Goal: Find specific page/section

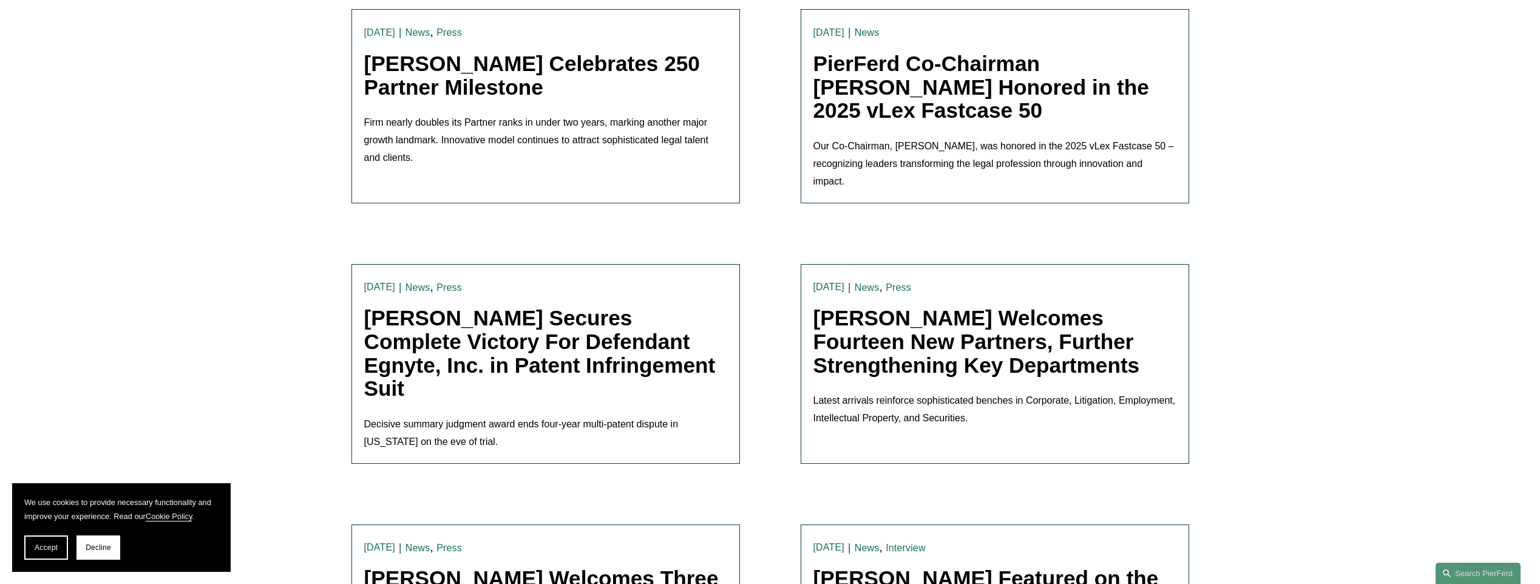
scroll to position [937, 0]
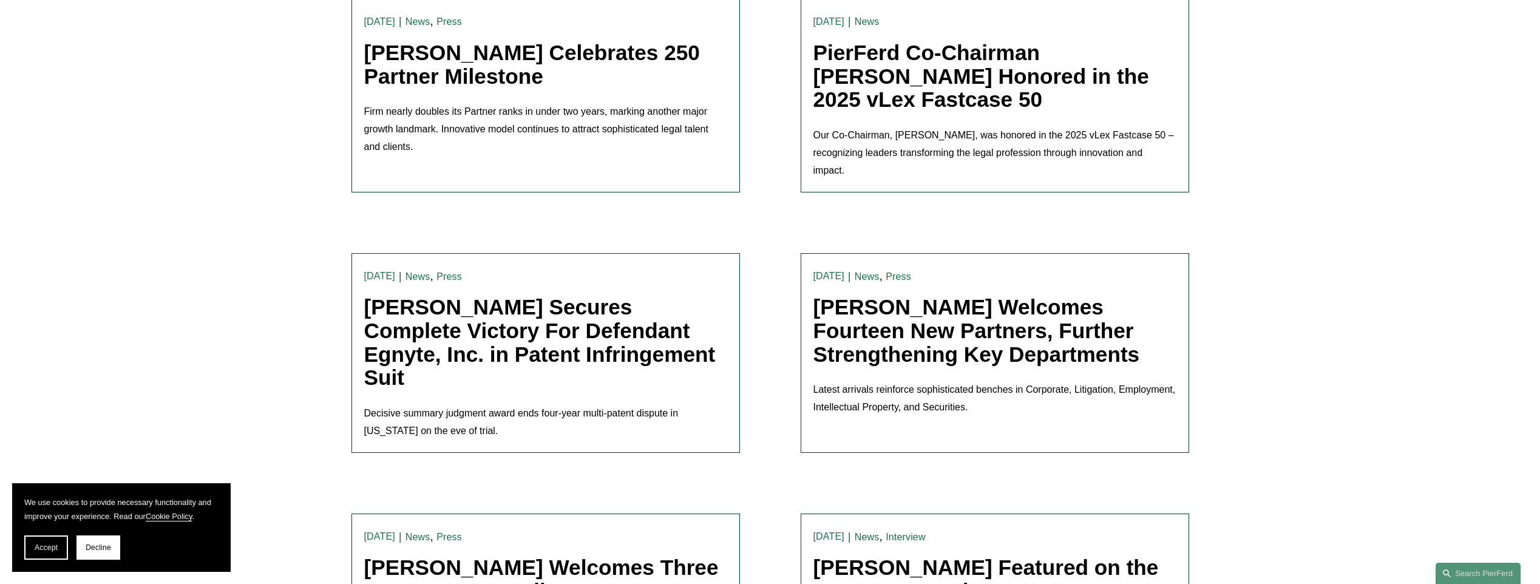
click at [917, 295] on link "[PERSON_NAME] Welcomes Fourteen New Partners, Further Strengthening Key Departm…" at bounding box center [976, 330] width 327 height 70
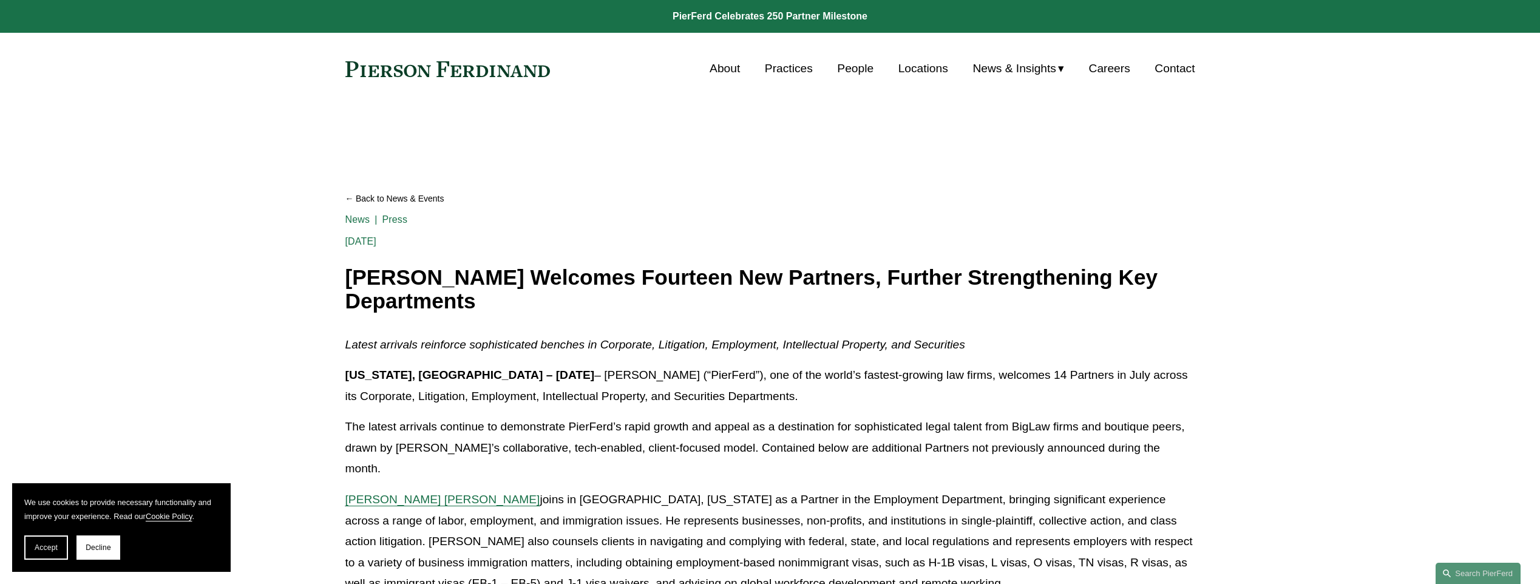
click at [848, 67] on link "People" at bounding box center [855, 68] width 36 height 23
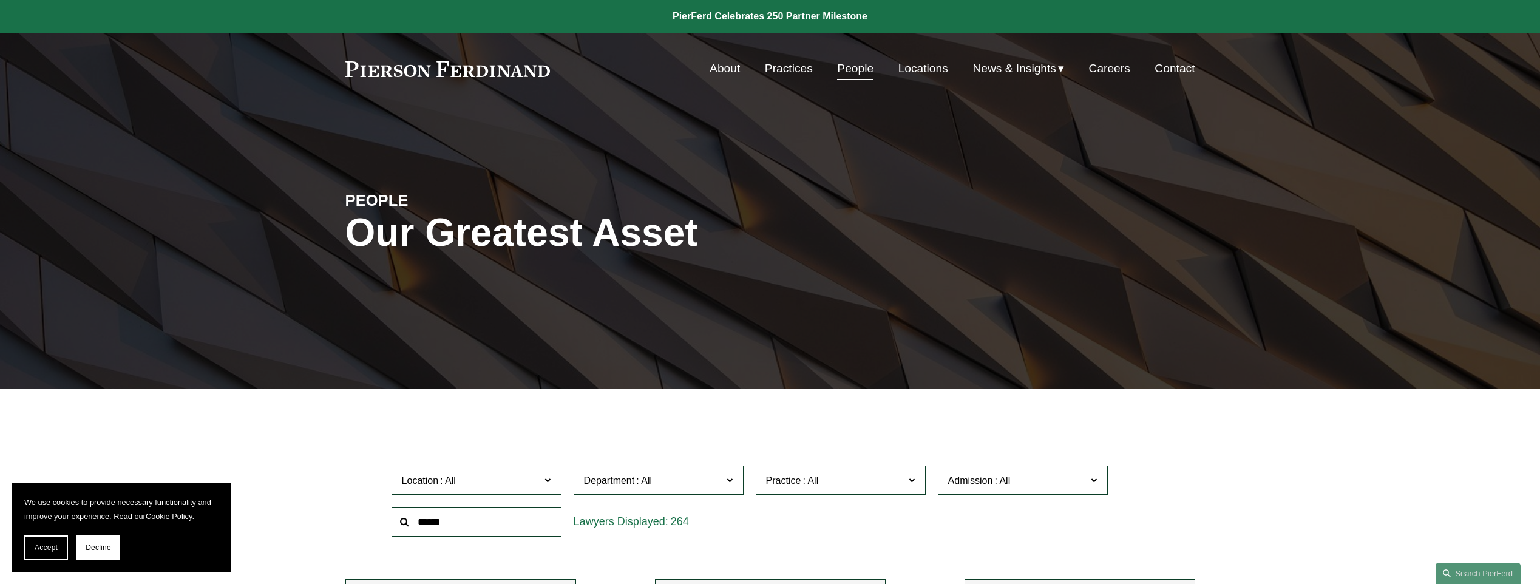
click at [911, 69] on link "Locations" at bounding box center [923, 68] width 50 height 23
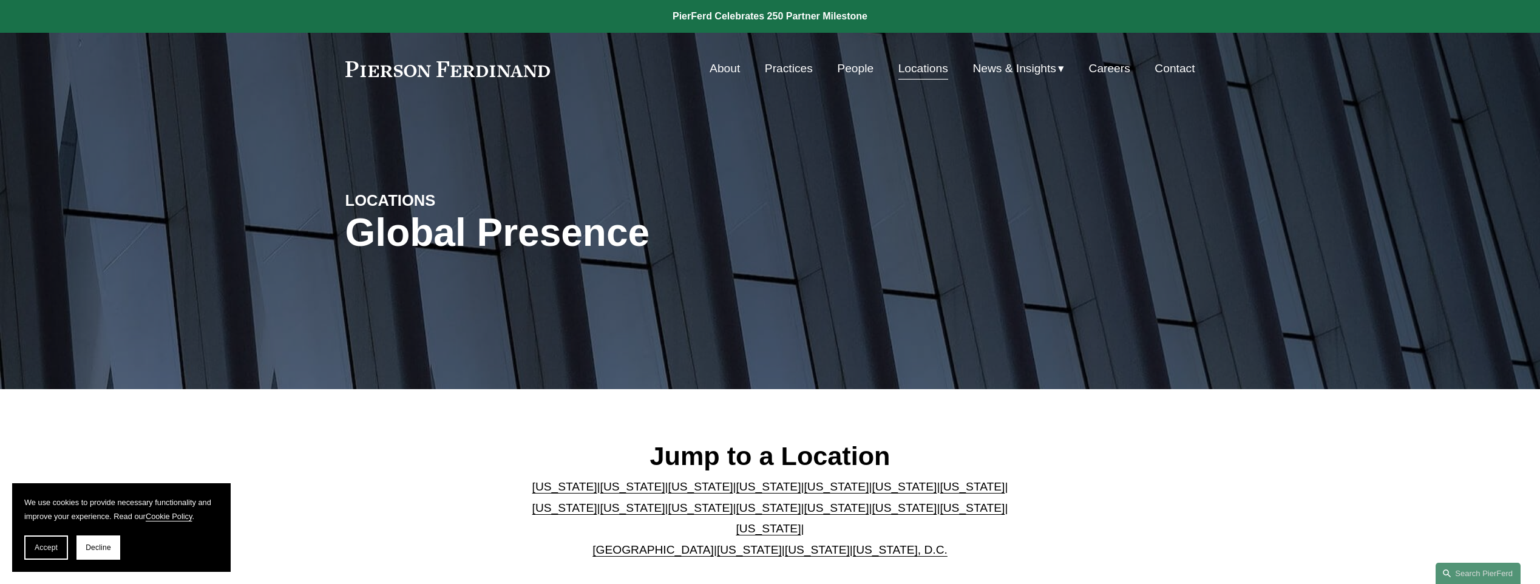
click at [801, 522] on link "[US_STATE]" at bounding box center [768, 528] width 65 height 13
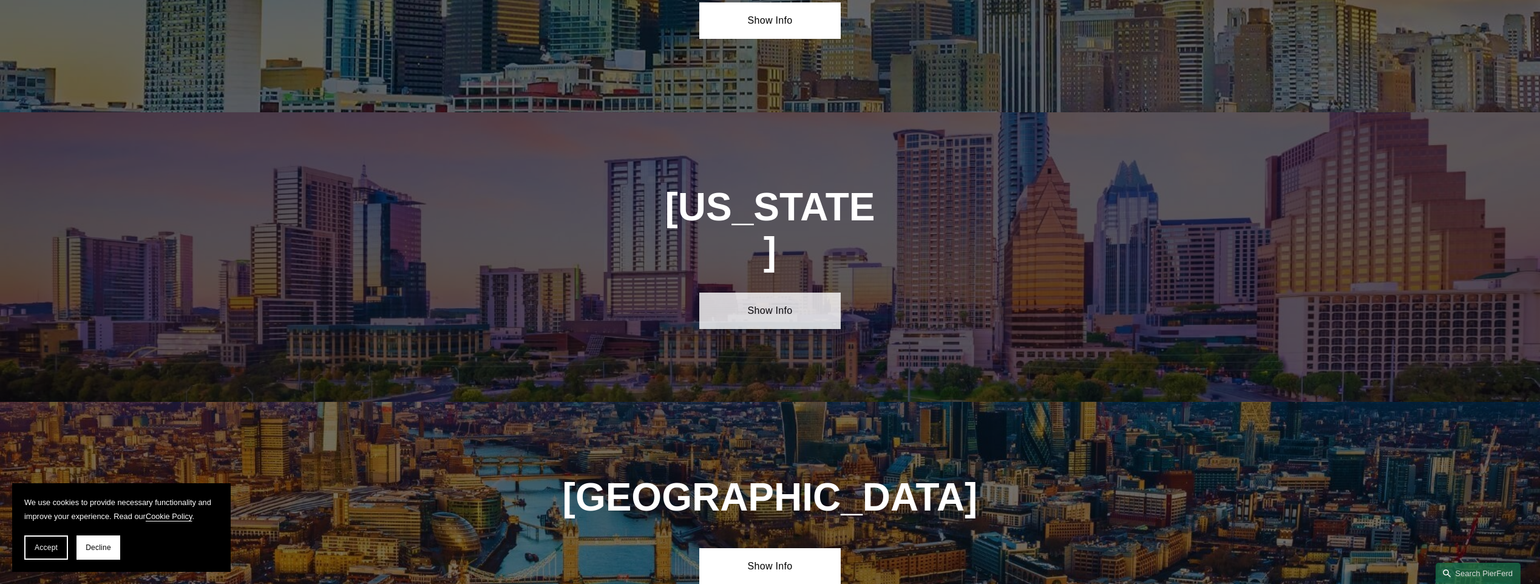
click at [773, 293] on link "Show Info" at bounding box center [769, 311] width 141 height 36
